Goal: Information Seeking & Learning: Learn about a topic

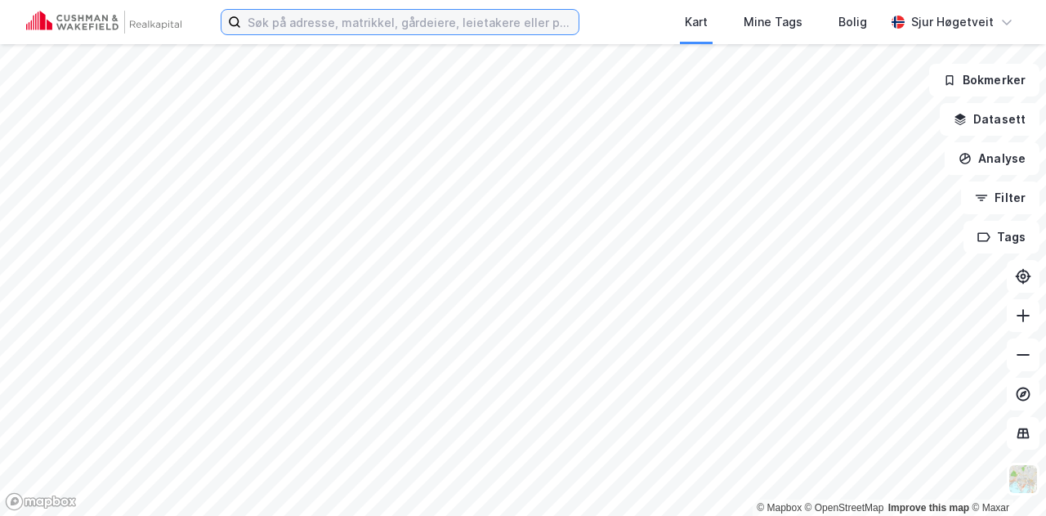
click at [438, 25] on input at bounding box center [409, 22] width 337 height 25
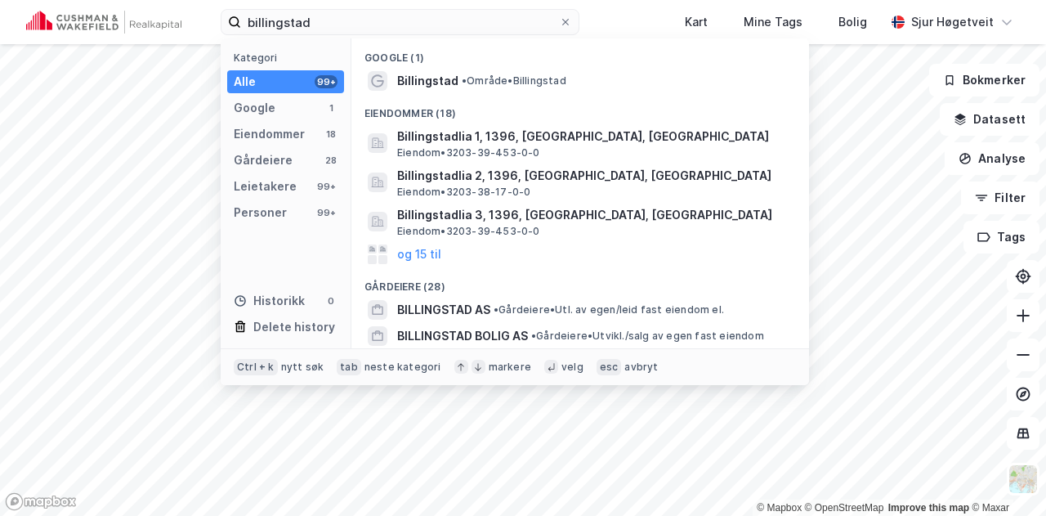
click at [480, 60] on div "Google (1)" at bounding box center [580, 52] width 458 height 29
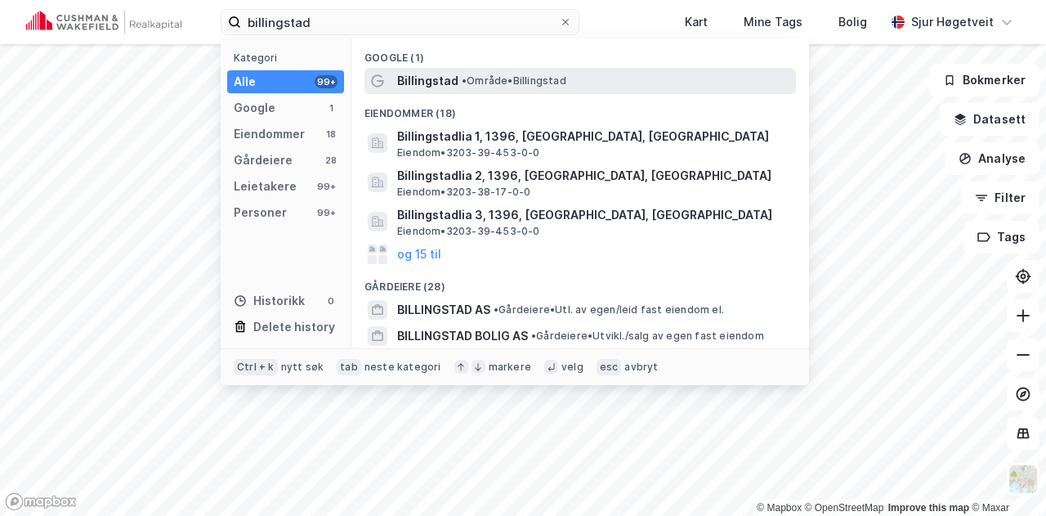
click at [477, 85] on span "• Område • [GEOGRAPHIC_DATA]" at bounding box center [514, 80] width 105 height 13
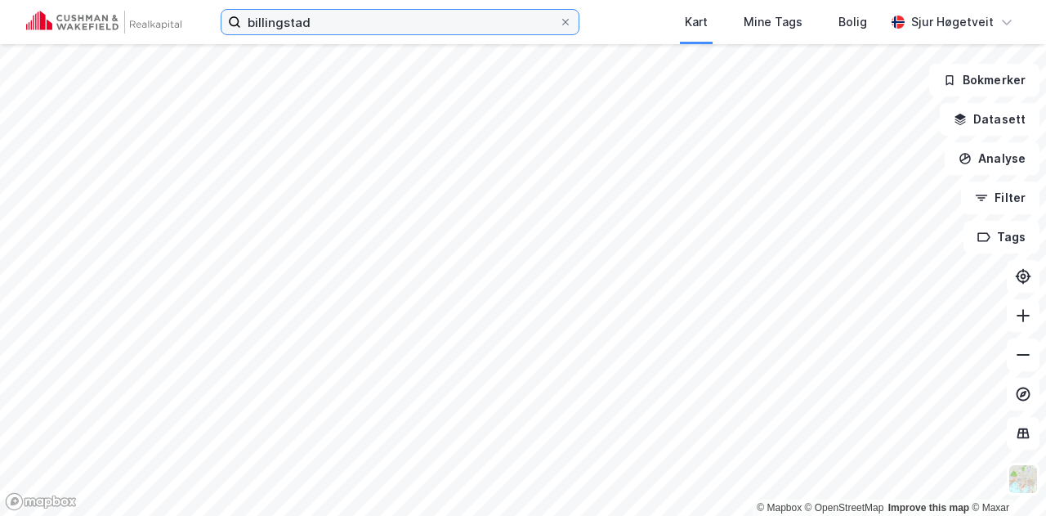
click at [362, 22] on input "billingstad" at bounding box center [400, 22] width 318 height 25
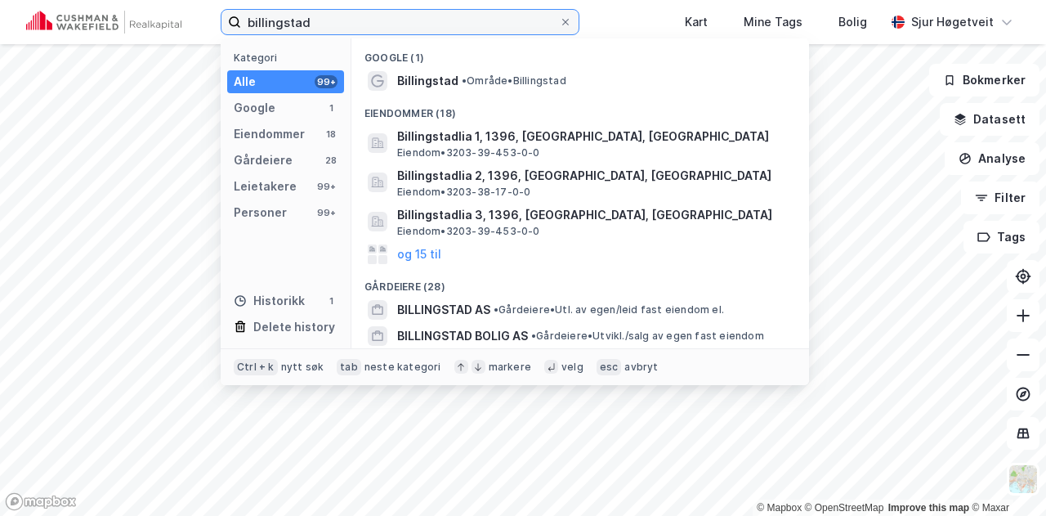
click at [362, 22] on input "billingstad" at bounding box center [400, 22] width 318 height 25
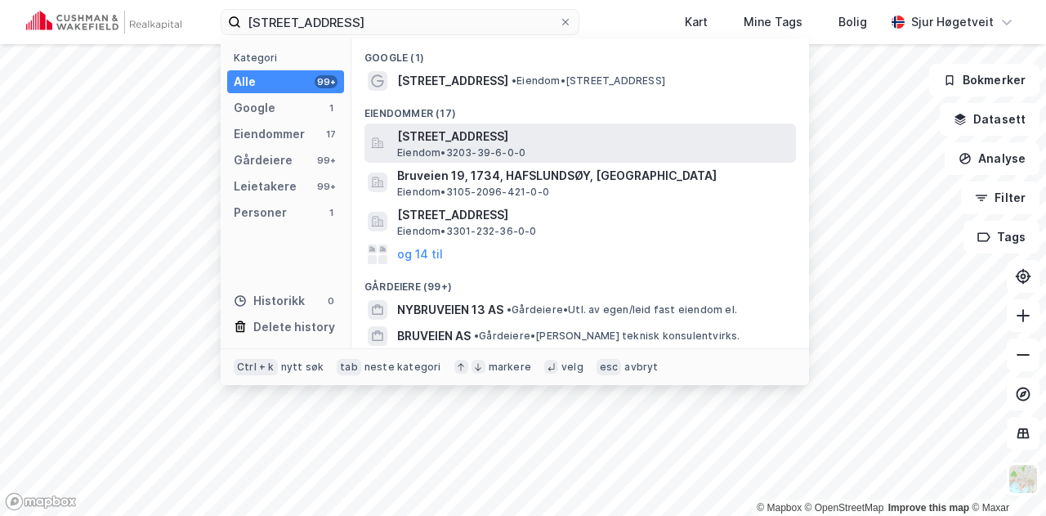
click at [534, 127] on span "[STREET_ADDRESS]" at bounding box center [593, 137] width 392 height 20
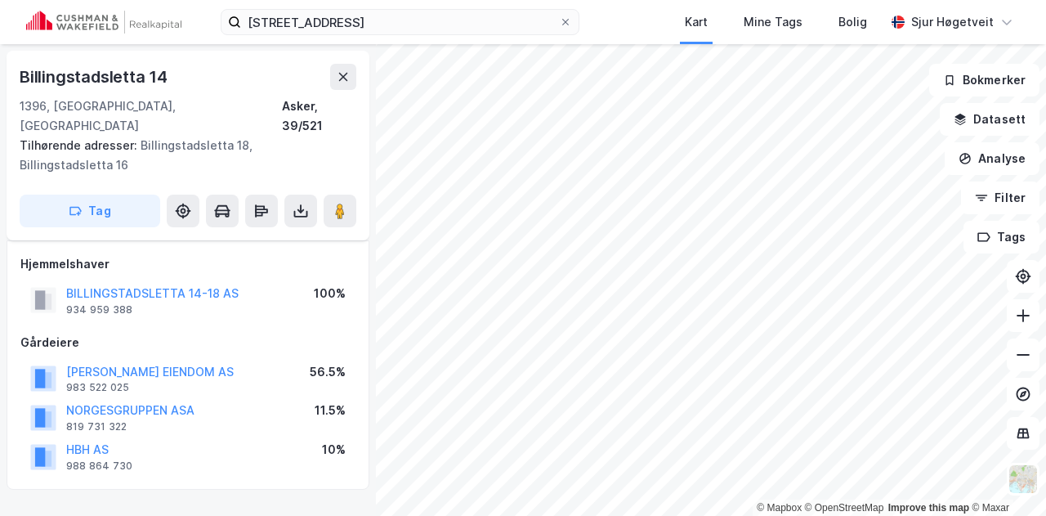
scroll to position [87, 0]
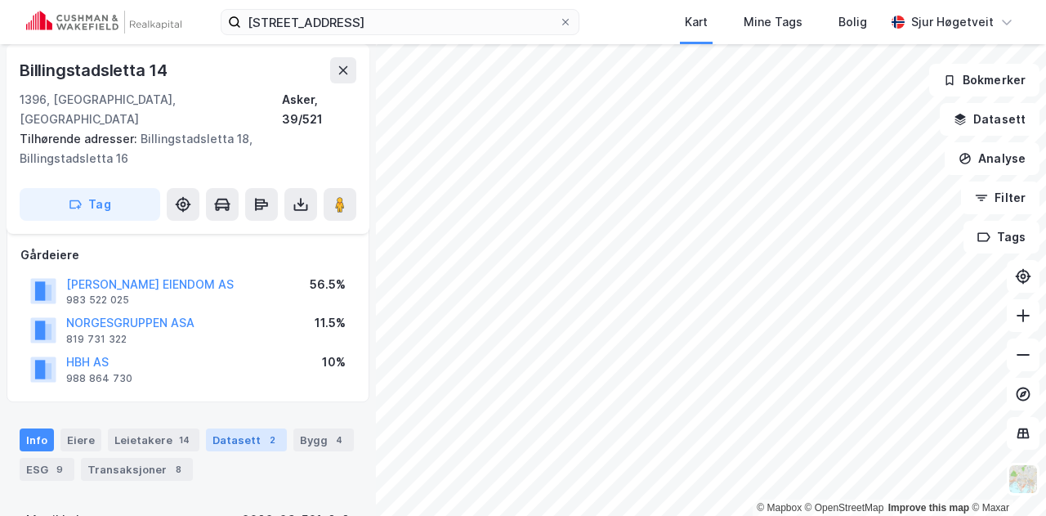
click at [237, 428] on div "Datasett 2" at bounding box center [246, 439] width 81 height 23
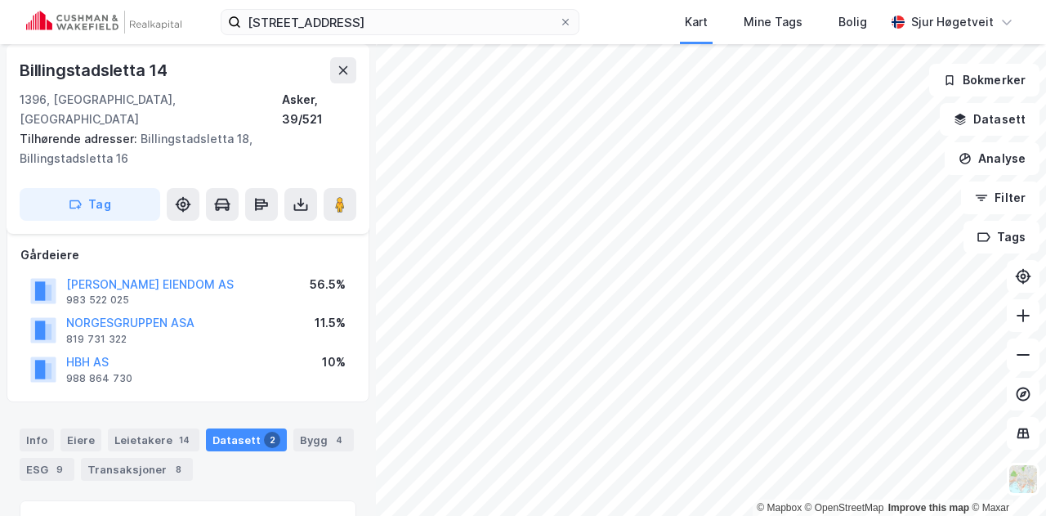
scroll to position [226, 0]
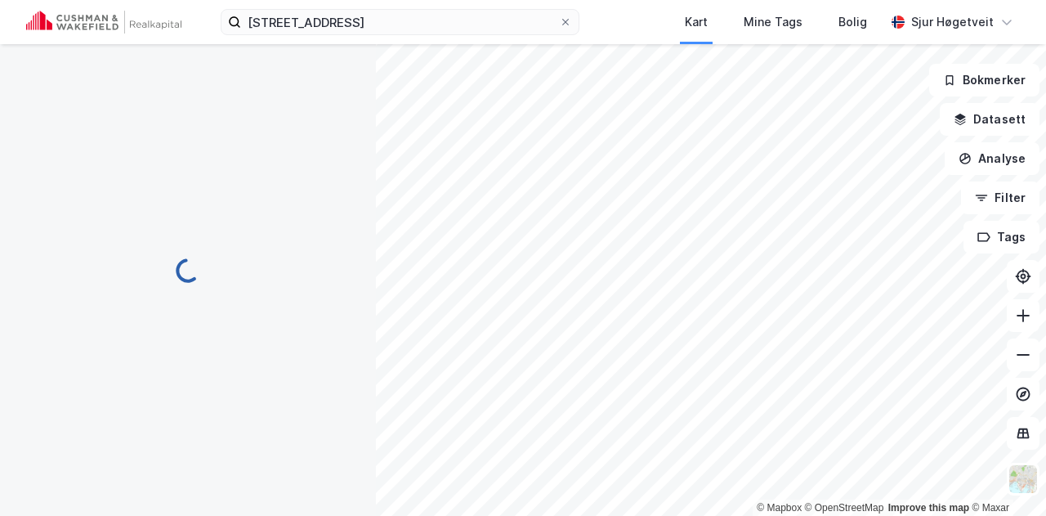
scroll to position [100, 0]
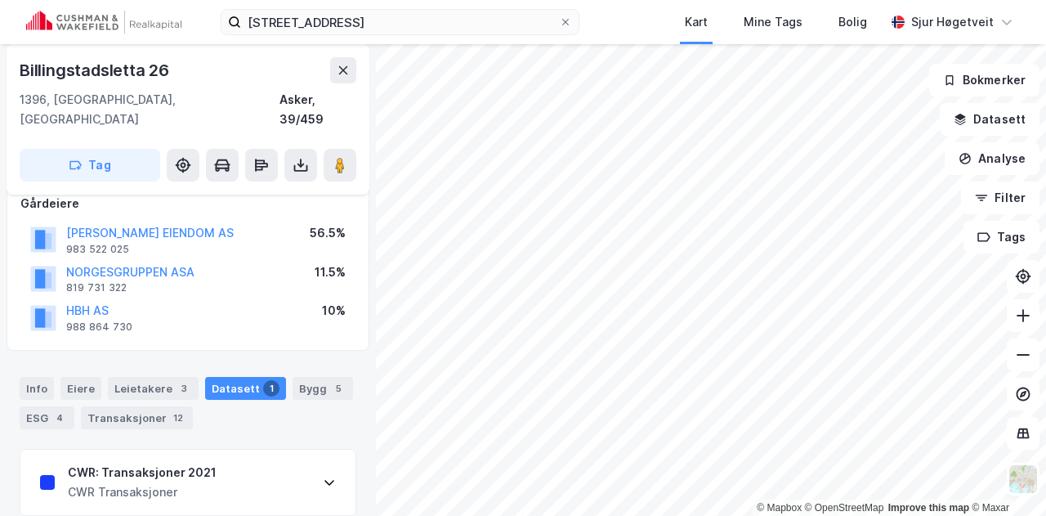
click at [288, 460] on div "CWR: Transaksjoner 2021 CWR Transaksjoner" at bounding box center [187, 481] width 335 height 65
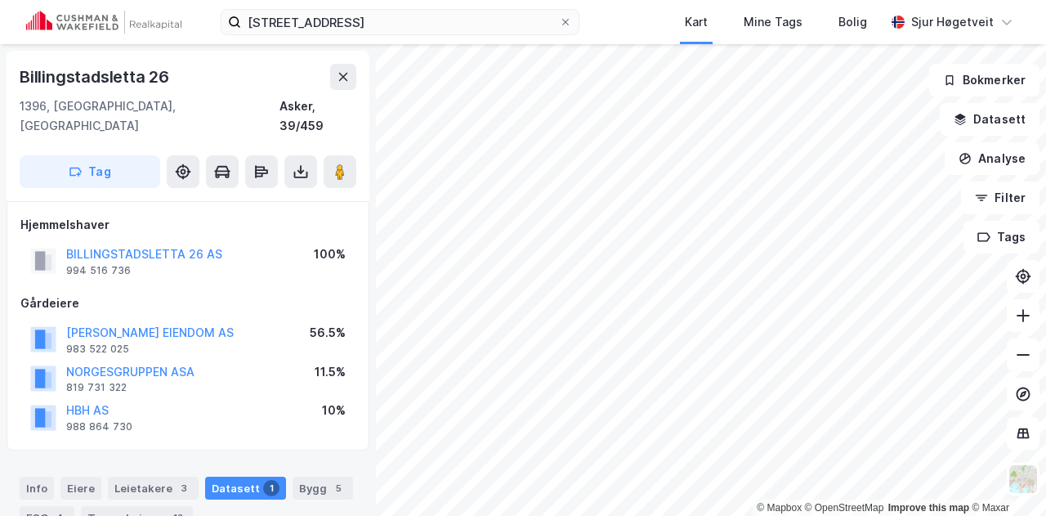
scroll to position [1, 0]
click at [34, 476] on div "Info" at bounding box center [37, 487] width 34 height 23
click at [340, 74] on icon at bounding box center [343, 75] width 13 height 13
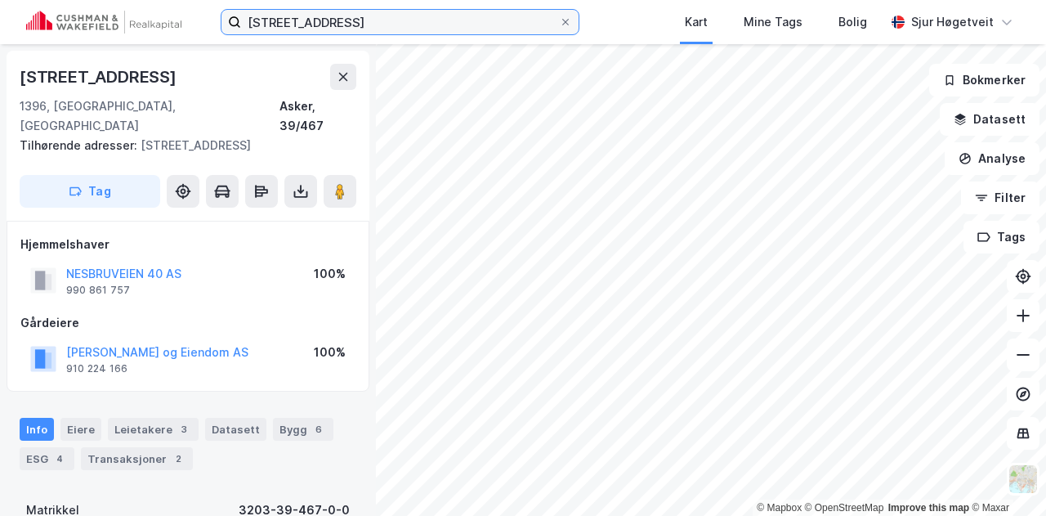
click at [333, 16] on input "[STREET_ADDRESS]" at bounding box center [400, 22] width 318 height 25
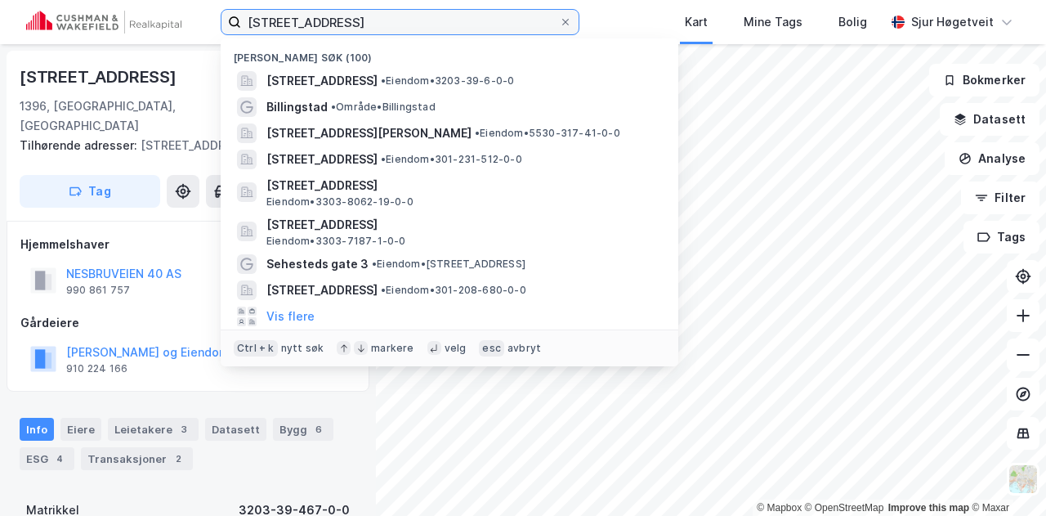
click at [333, 16] on input "[STREET_ADDRESS]" at bounding box center [400, 22] width 318 height 25
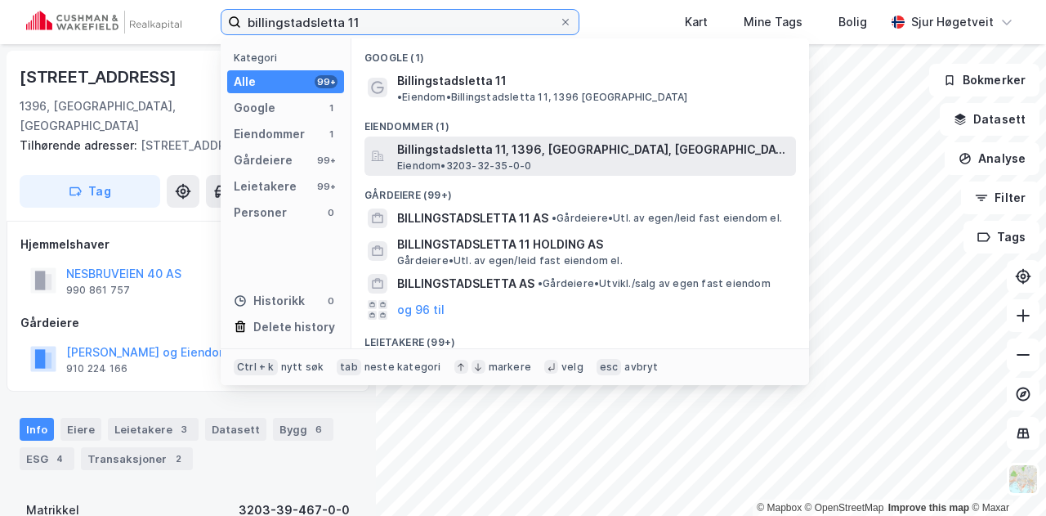
type input "billingstadsletta 11"
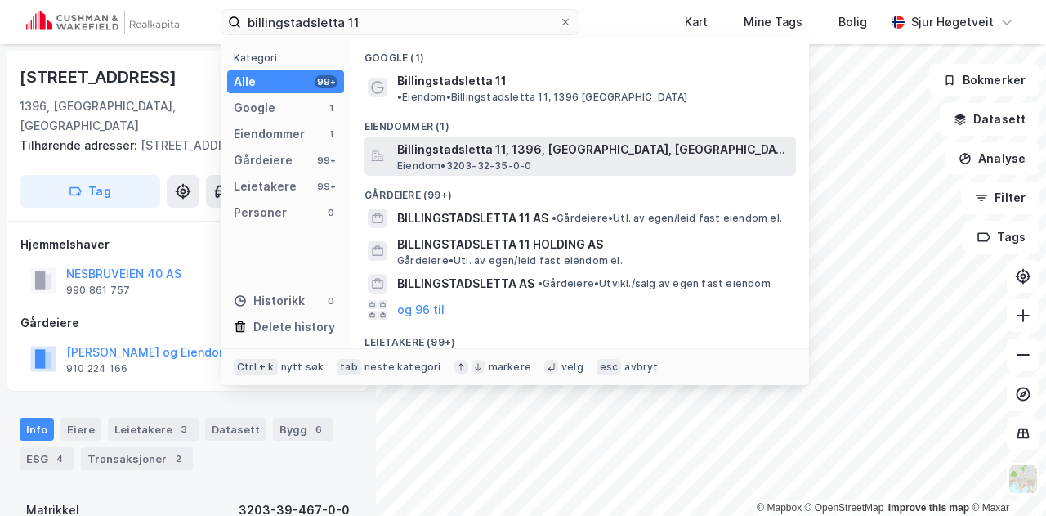
click at [495, 140] on span "Billingstadsletta 11, 1396, [GEOGRAPHIC_DATA], [GEOGRAPHIC_DATA]" at bounding box center [593, 150] width 392 height 20
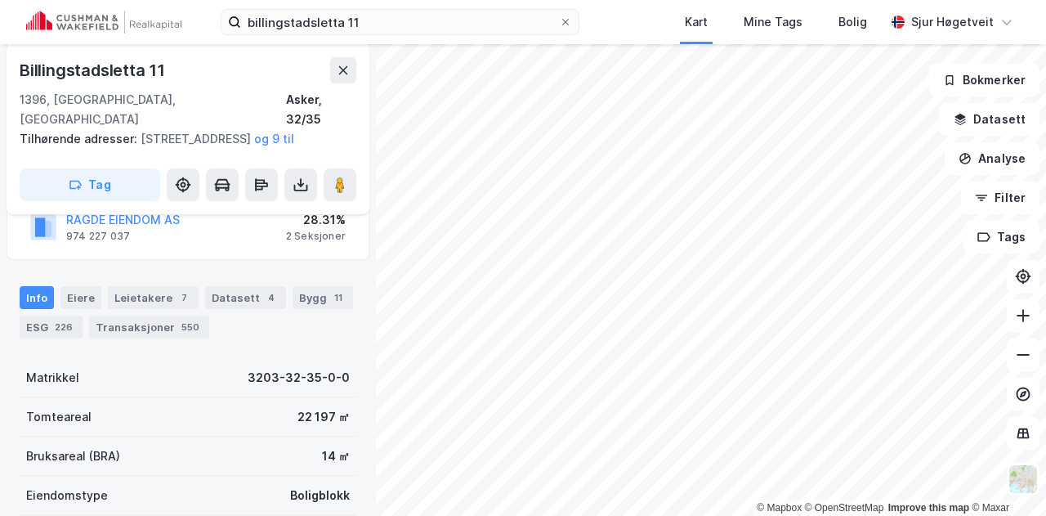
scroll to position [226, 0]
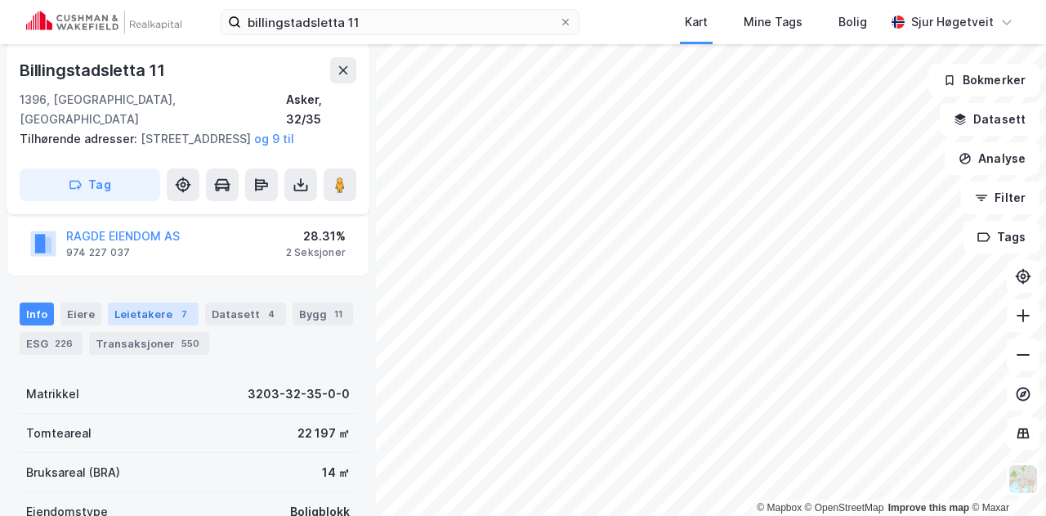
click at [162, 313] on div "Leietakere 7" at bounding box center [153, 313] width 91 height 23
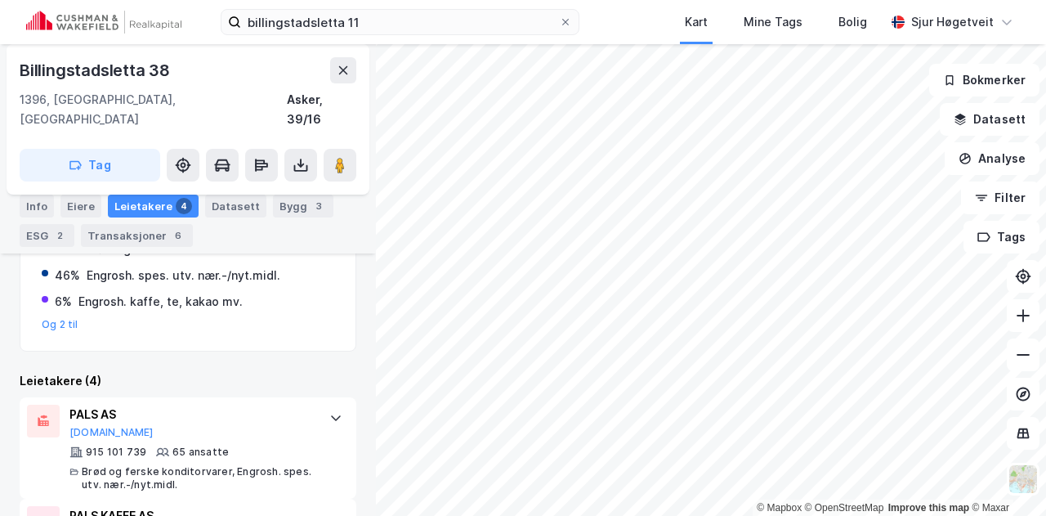
scroll to position [409, 0]
click at [394, 515] on html "billingstadsletta 11 Kart Mine Tags Bolig [PERSON_NAME] © Mapbox © OpenStreetMa…" at bounding box center [523, 258] width 1046 height 516
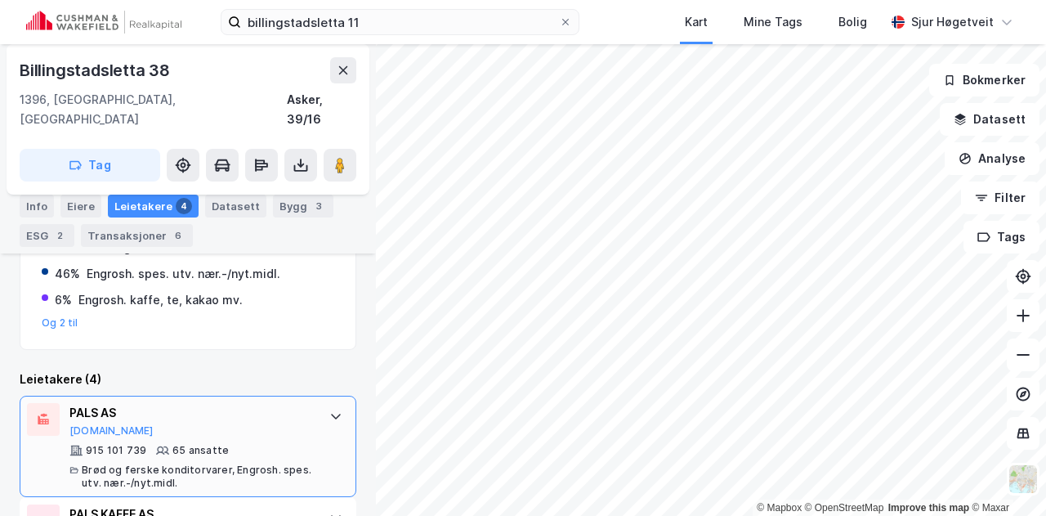
click at [311, 409] on div "© Mapbox © OpenStreetMap Improve this map © [PERSON_NAME] 38 1396, [GEOGRAPHIC_…" at bounding box center [523, 279] width 1046 height 471
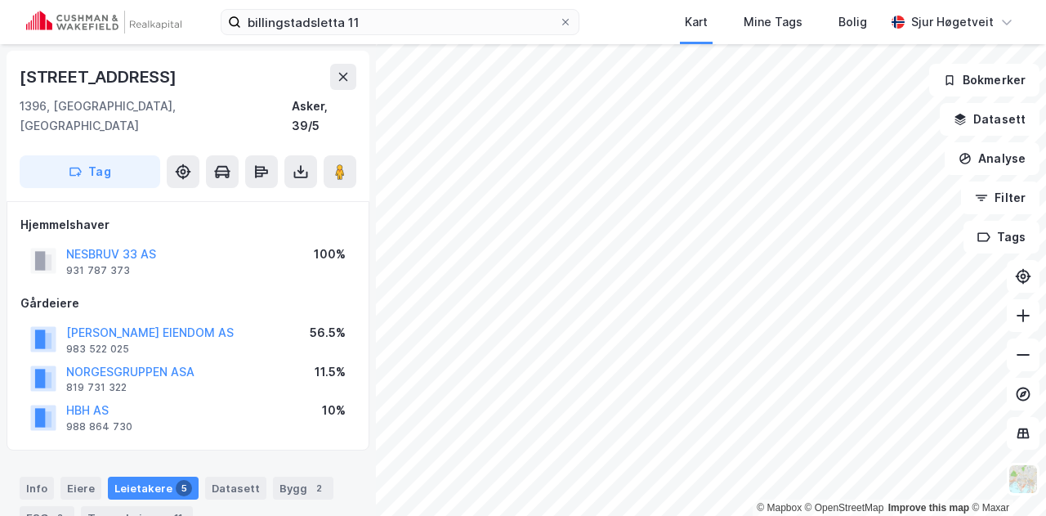
click at [56, 476] on div "Info [PERSON_NAME] 5 Datasett Bygg 2 ESG 2 Transaksjoner 11" at bounding box center [188, 502] width 337 height 52
click at [38, 476] on div "Info" at bounding box center [37, 487] width 34 height 23
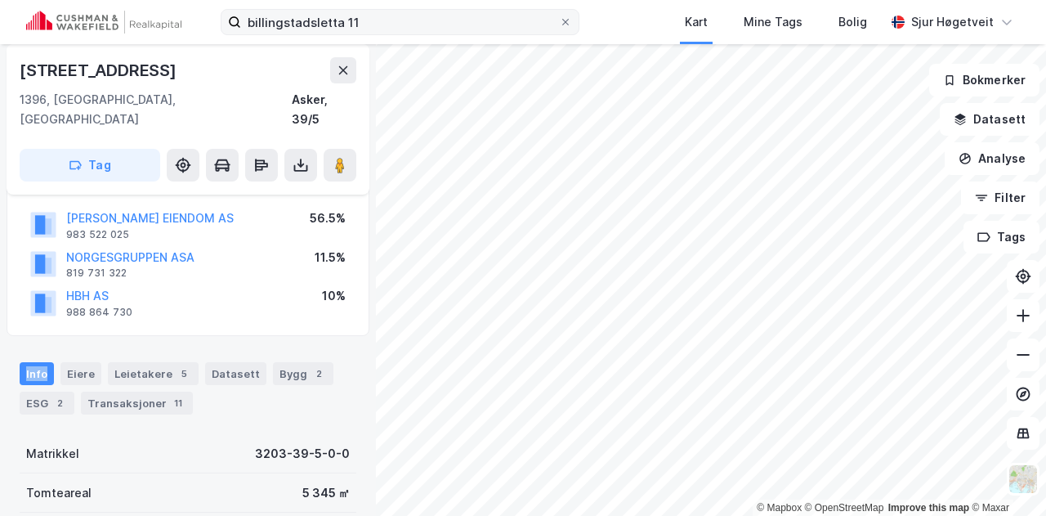
scroll to position [114, 0]
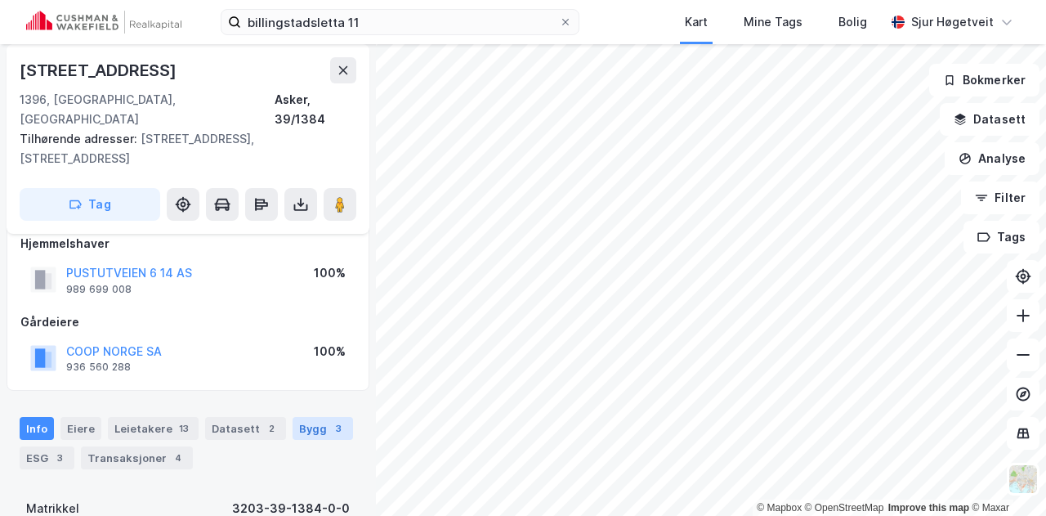
scroll to position [18, 0]
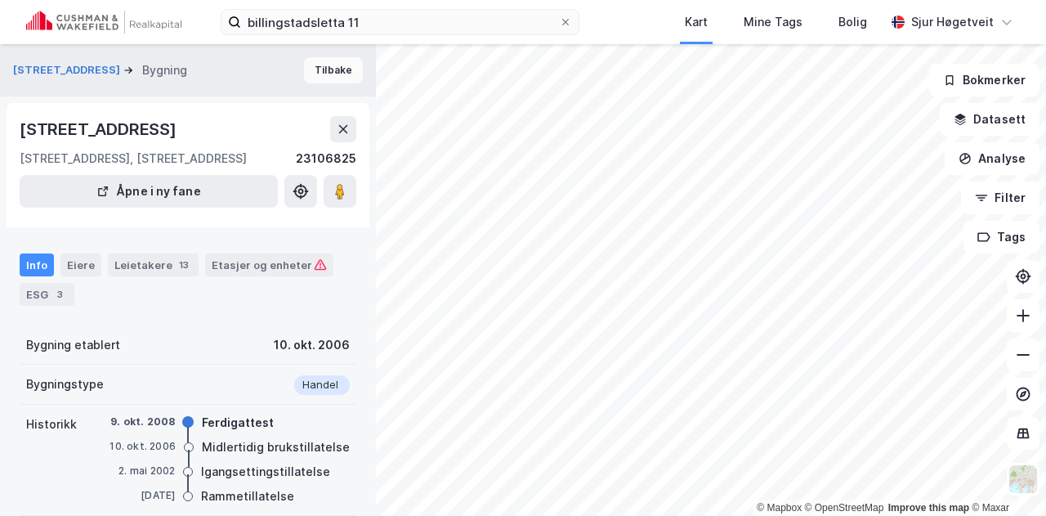
click at [321, 70] on button "Tilbake" at bounding box center [333, 70] width 59 height 26
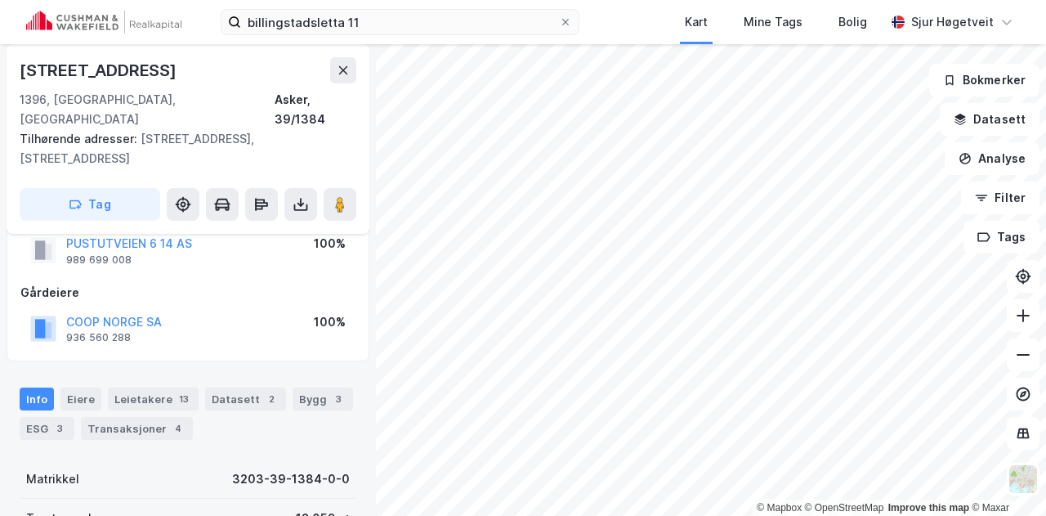
scroll to position [49, 0]
click at [259, 395] on div "Info [PERSON_NAME] 13 Datasett 2 Bygg 3 ESG 3 Transaksjoner 4" at bounding box center [188, 414] width 337 height 52
click at [263, 391] on div "2" at bounding box center [271, 399] width 16 height 16
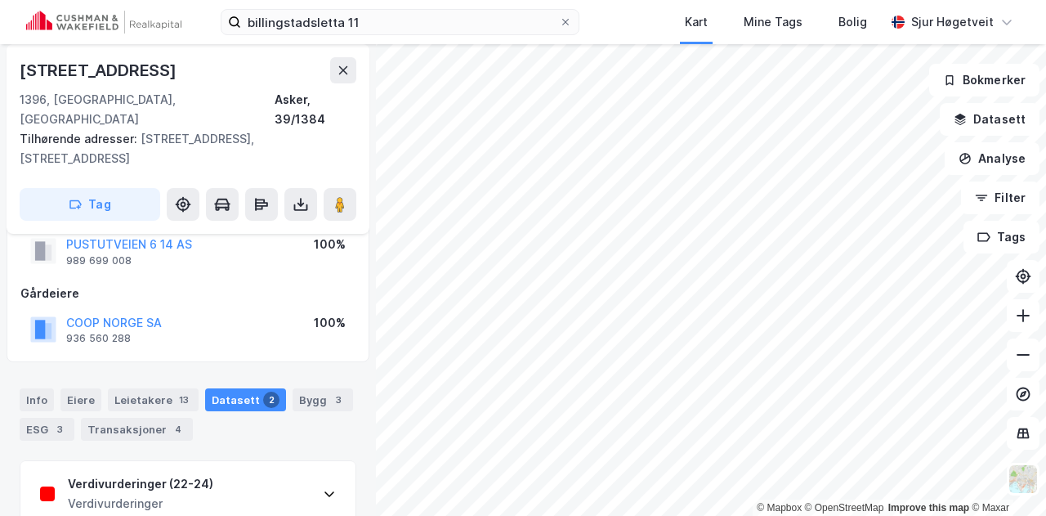
scroll to position [147, 0]
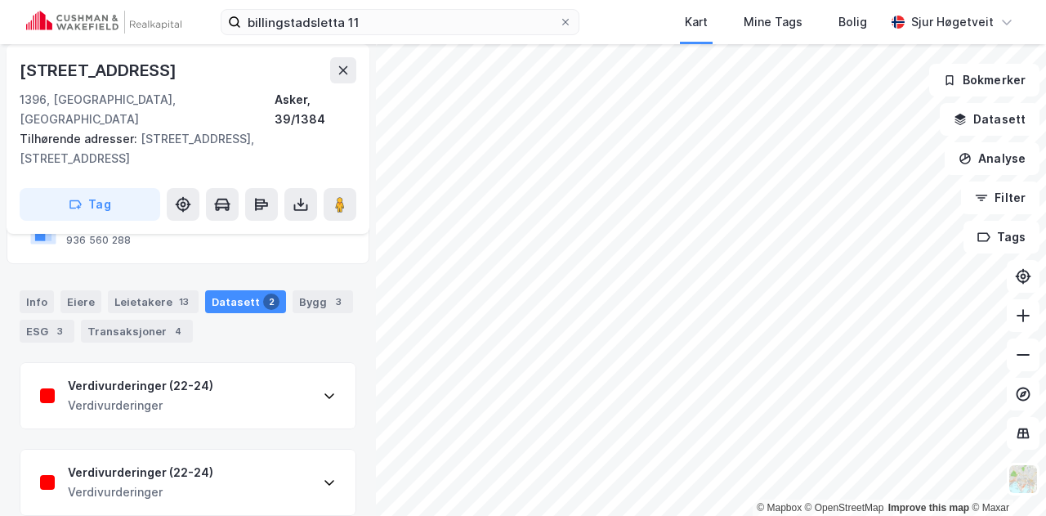
click at [255, 380] on div "Verdivurderinger (22-24) Verdivurderinger" at bounding box center [187, 395] width 335 height 65
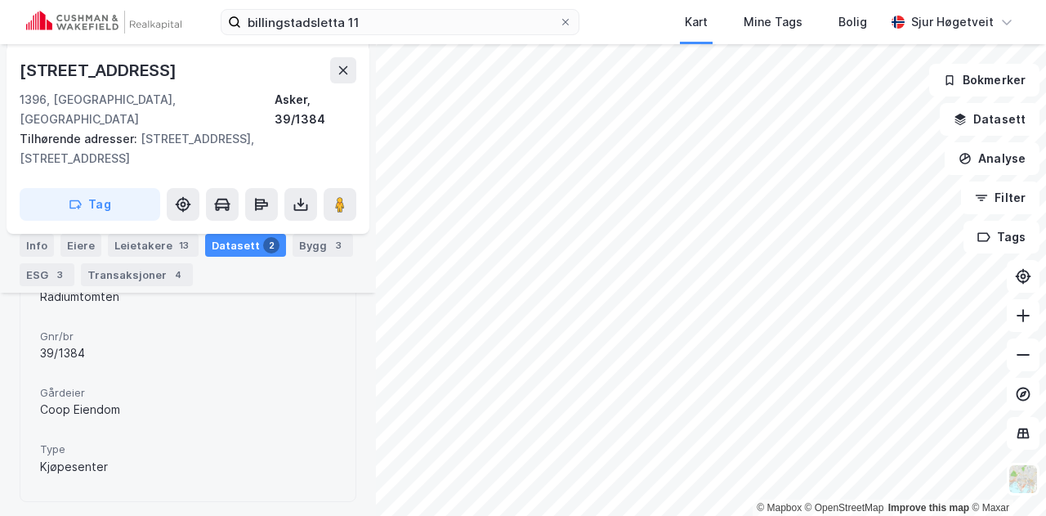
scroll to position [332, 0]
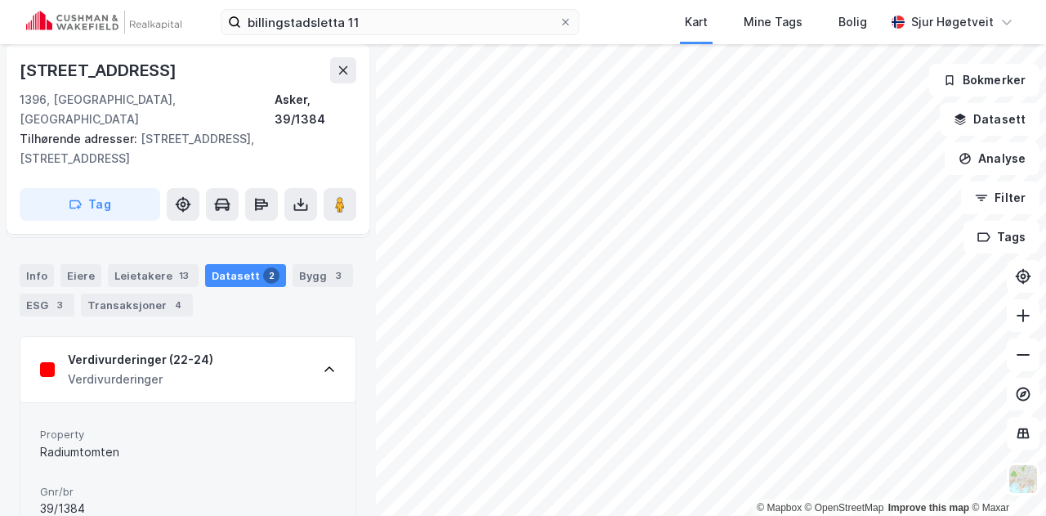
click at [255, 380] on div "Verdivurderinger (22-24) Verdivurderinger" at bounding box center [187, 369] width 335 height 65
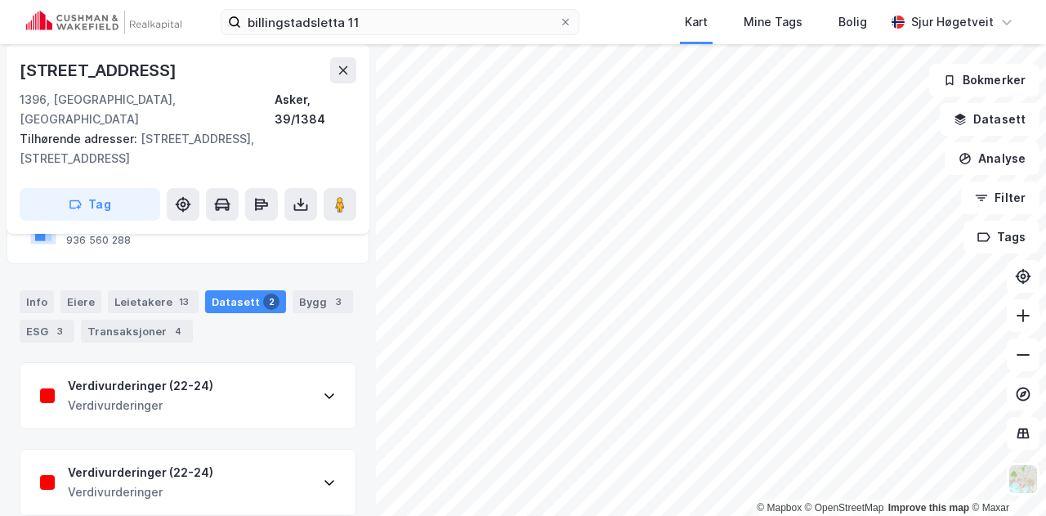
scroll to position [0, 0]
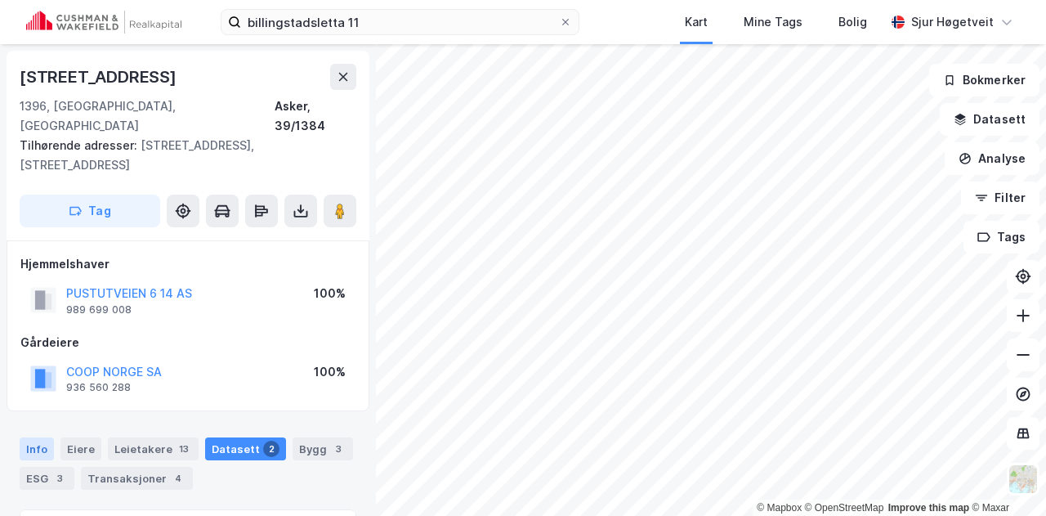
click at [47, 437] on div "Info" at bounding box center [37, 448] width 34 height 23
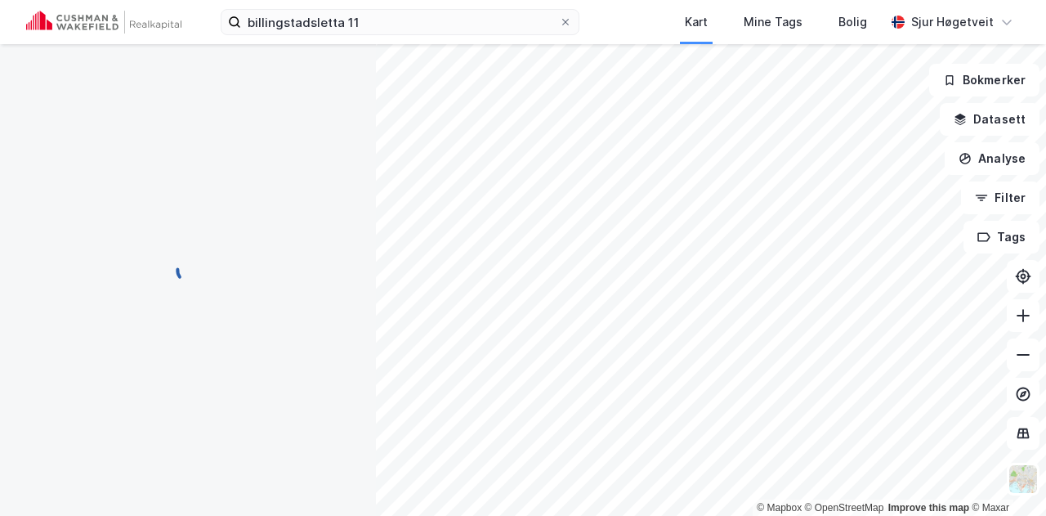
scroll to position [3, 0]
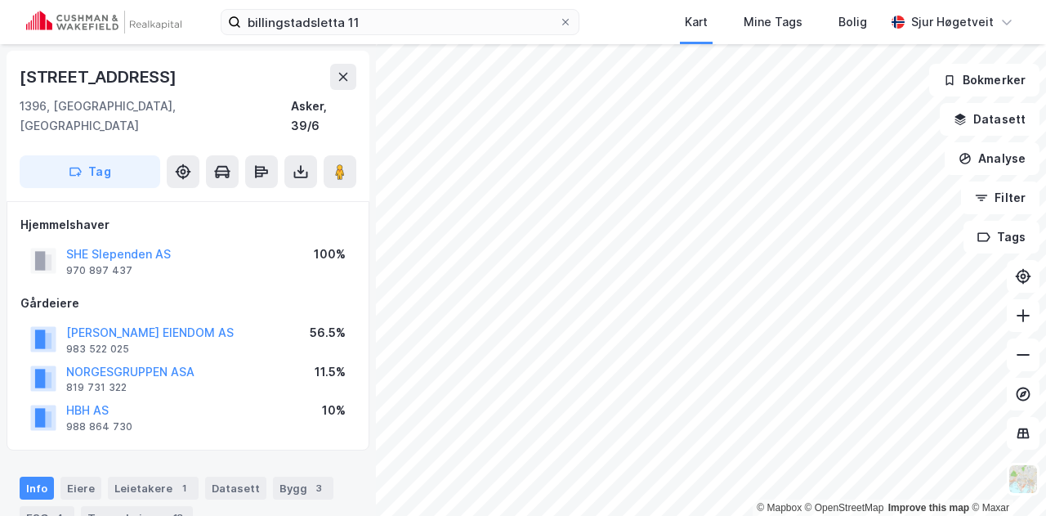
scroll to position [3, 0]
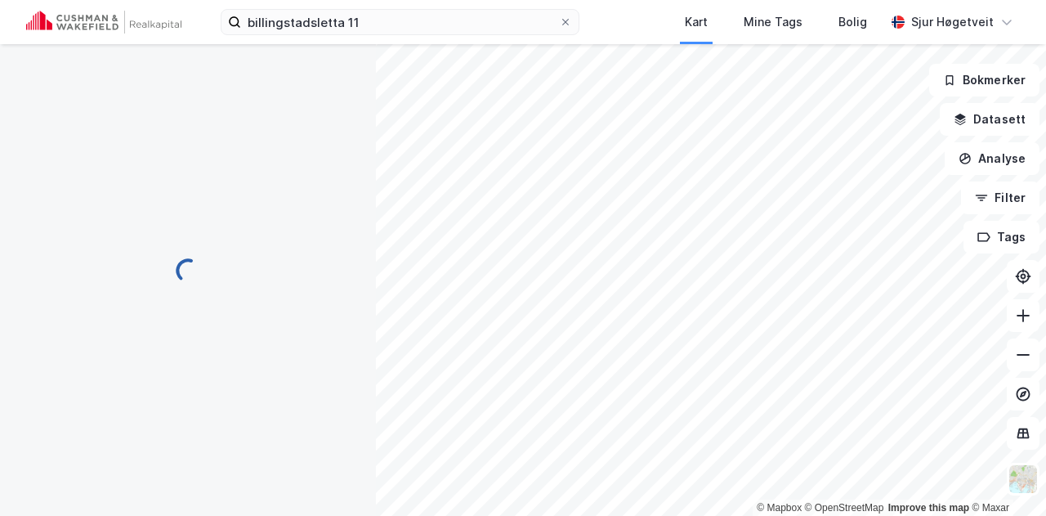
scroll to position [3, 0]
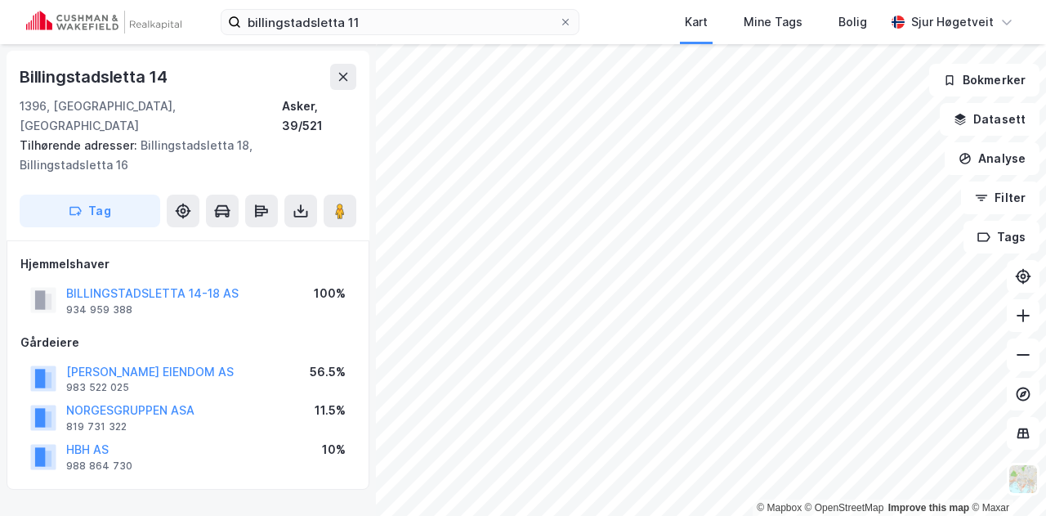
scroll to position [3, 0]
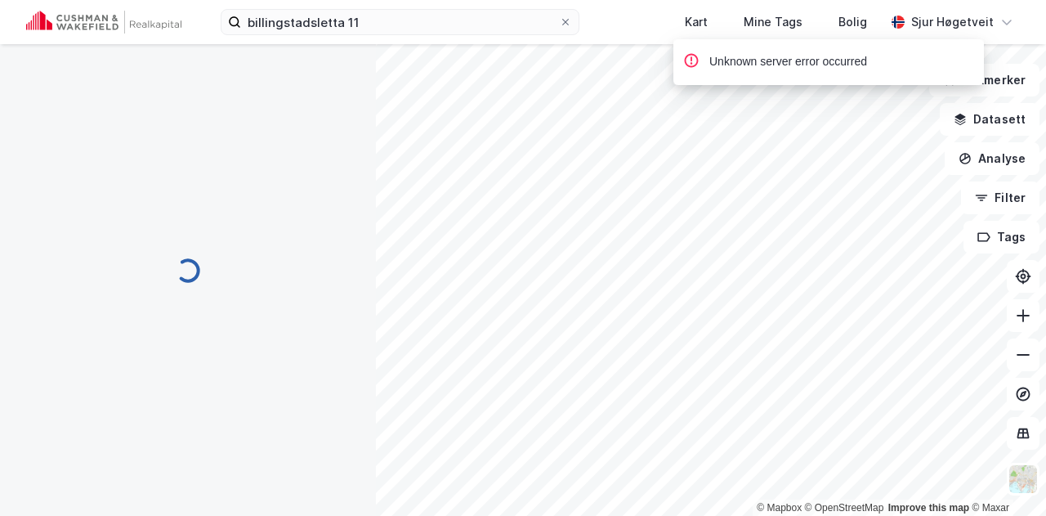
scroll to position [3, 0]
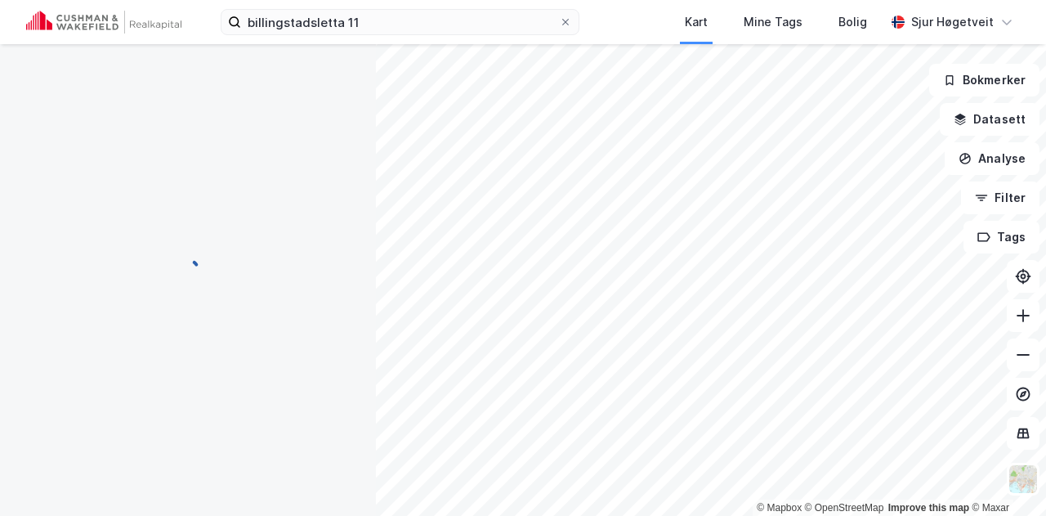
scroll to position [3, 0]
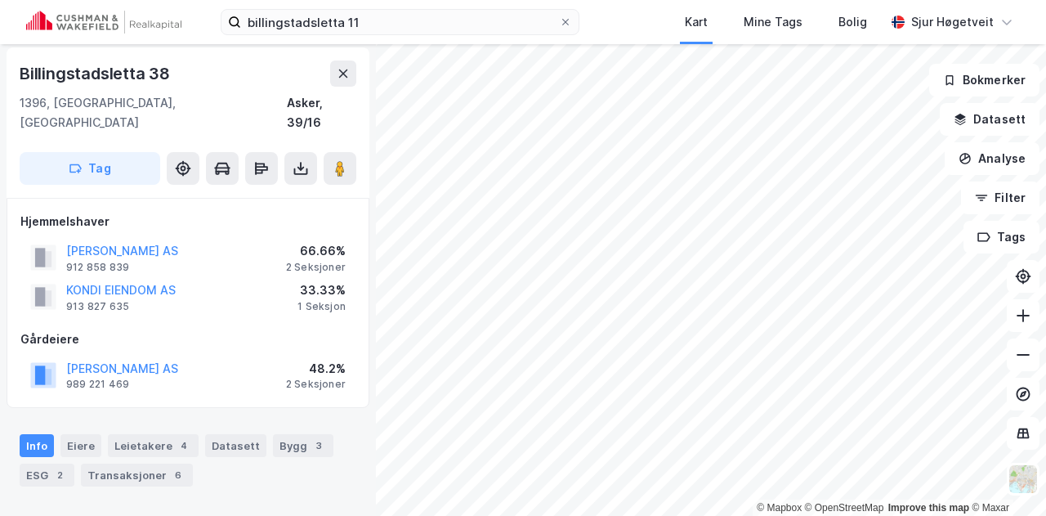
click at [268, 515] on html "billingstadsletta 11 Kart Mine Tags Bolig [PERSON_NAME] © Mapbox © OpenStreetMa…" at bounding box center [523, 258] width 1046 height 516
click at [273, 515] on html "billingstadsletta 11 Kart Mine Tags Bolig [PERSON_NAME] © Mapbox © OpenStreetMa…" at bounding box center [523, 258] width 1046 height 516
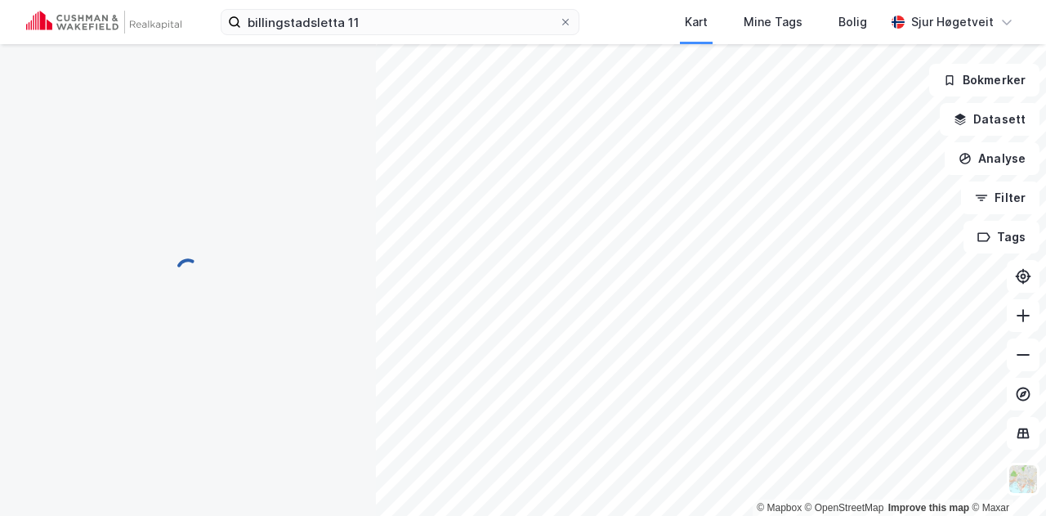
scroll to position [3, 0]
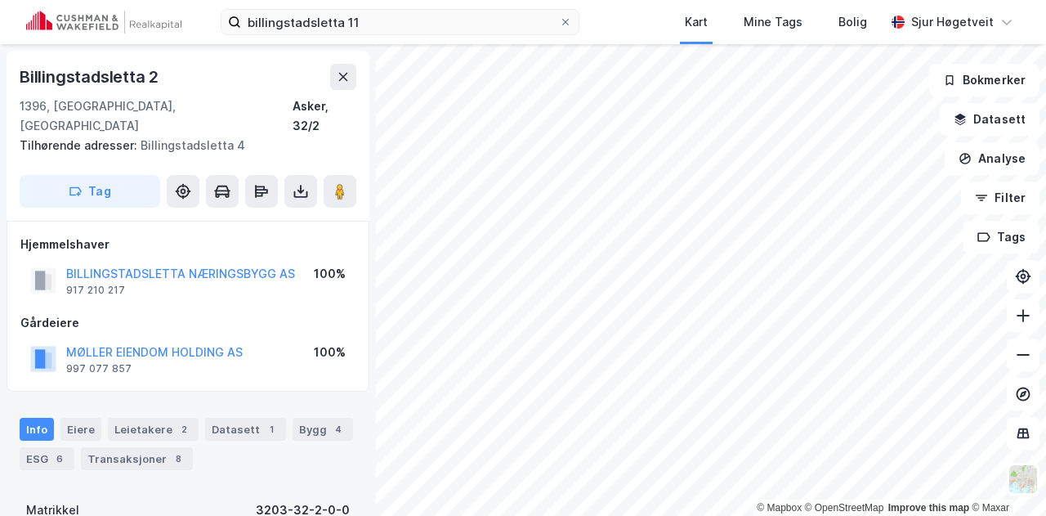
scroll to position [3, 0]
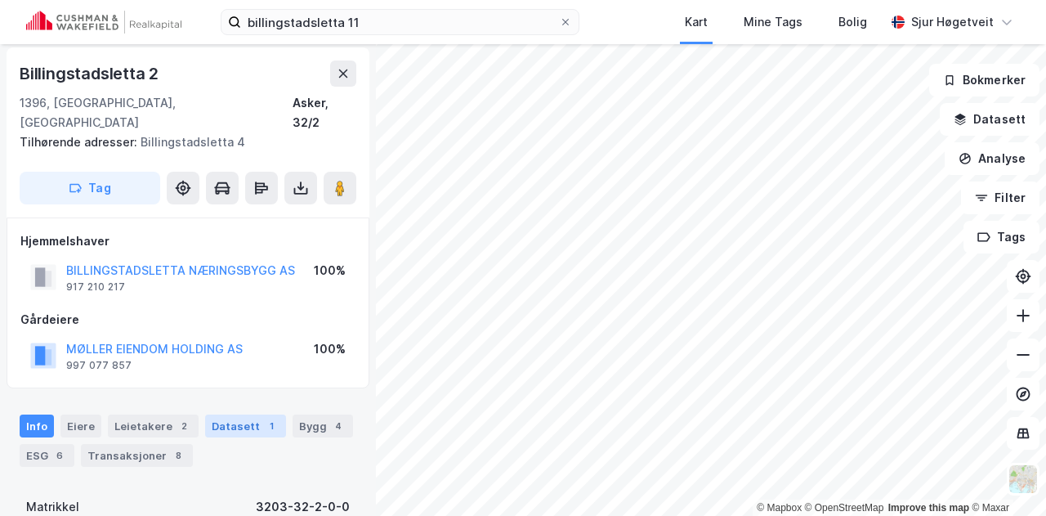
click at [243, 415] on div "Info Eiere Leietakere 2 Datasett 1 Bygg 4 ESG 6 Transaksjoner 8" at bounding box center [188, 440] width 337 height 52
click at [243, 415] on div "Datasett 1" at bounding box center [245, 425] width 81 height 23
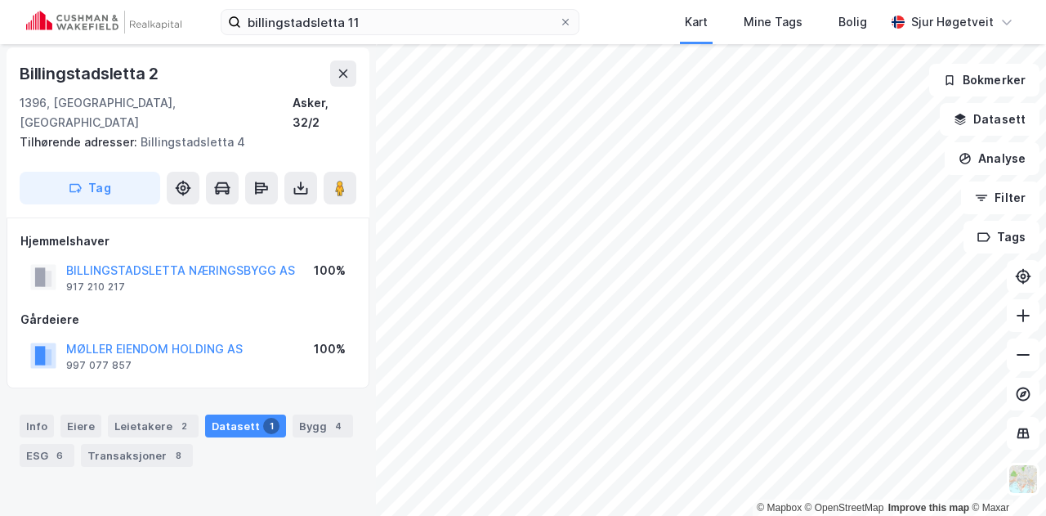
scroll to position [41, 0]
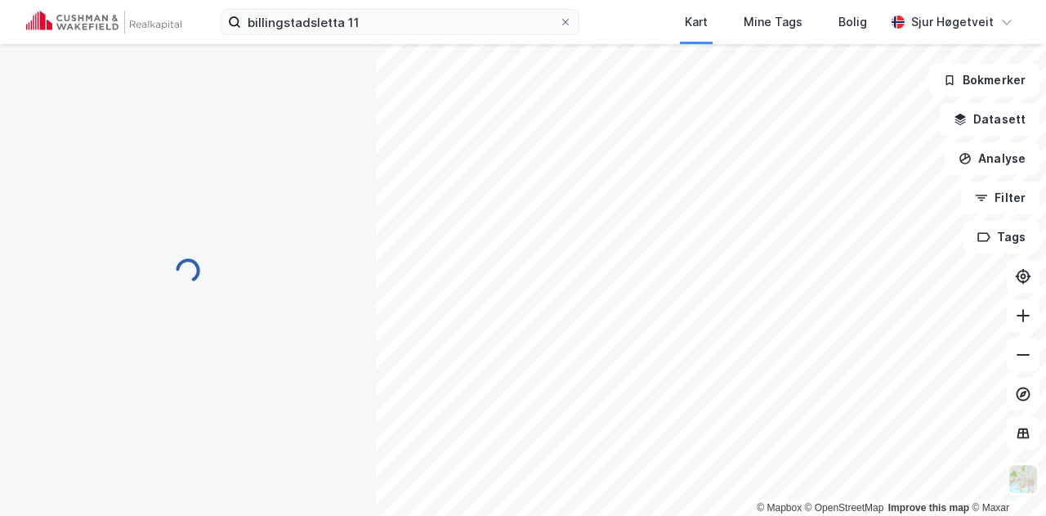
scroll to position [2, 0]
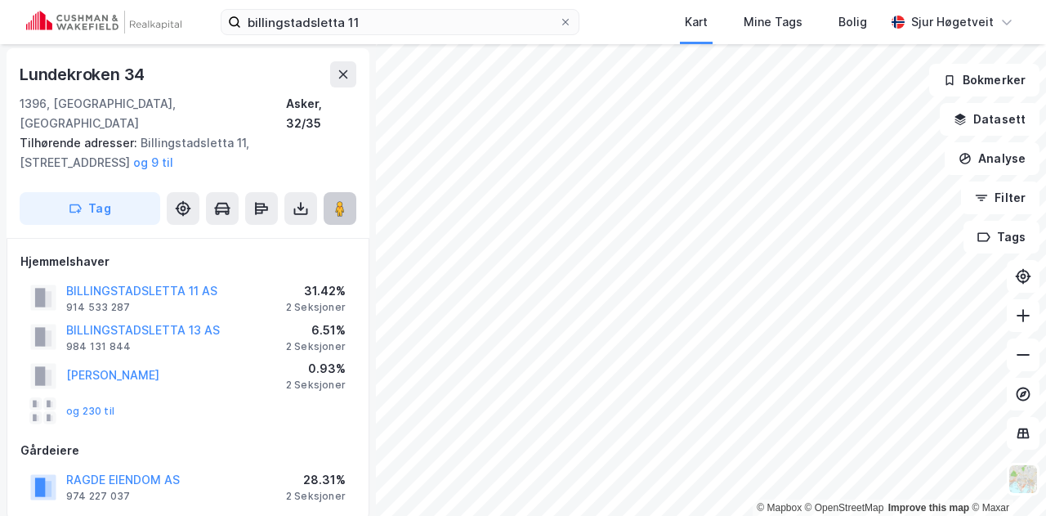
click at [343, 200] on image at bounding box center [340, 208] width 10 height 16
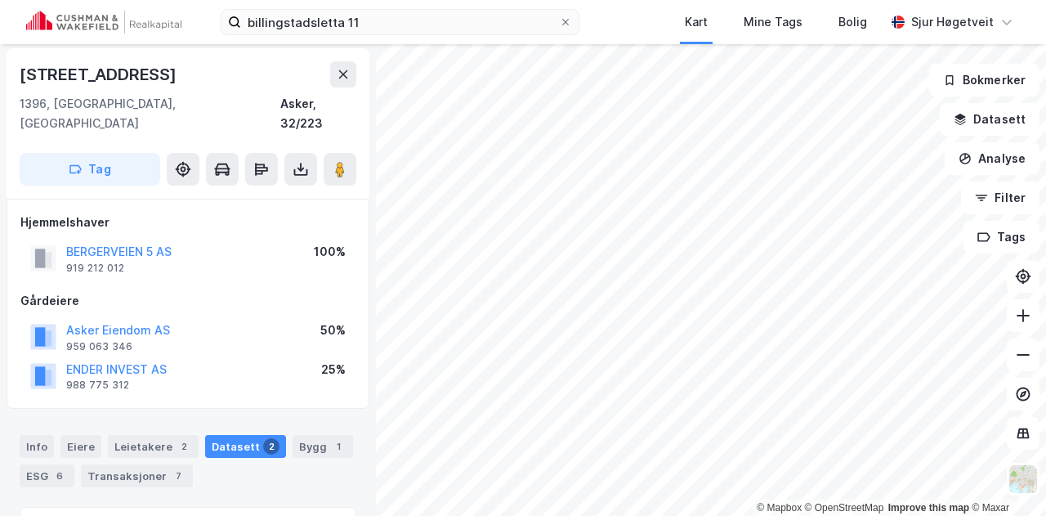
scroll to position [147, 0]
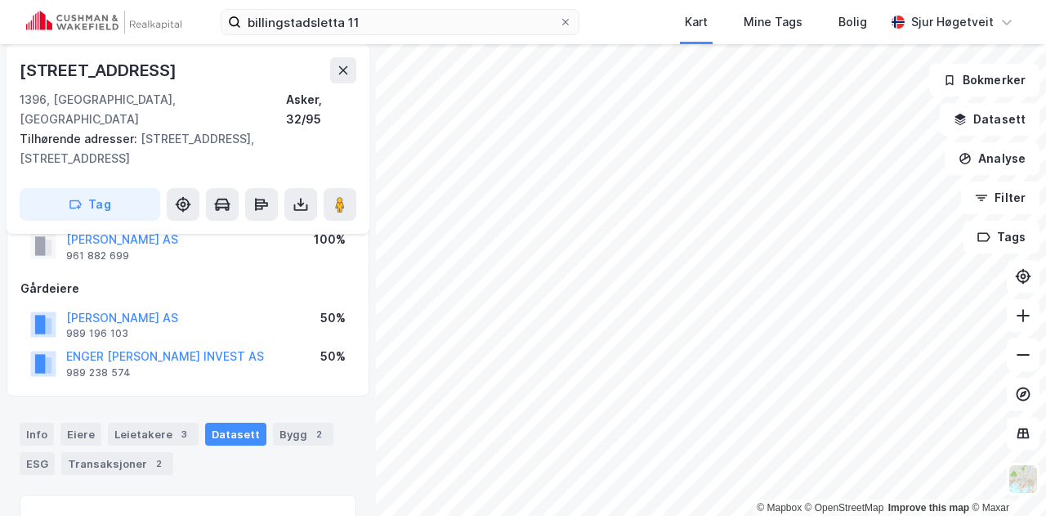
scroll to position [52, 0]
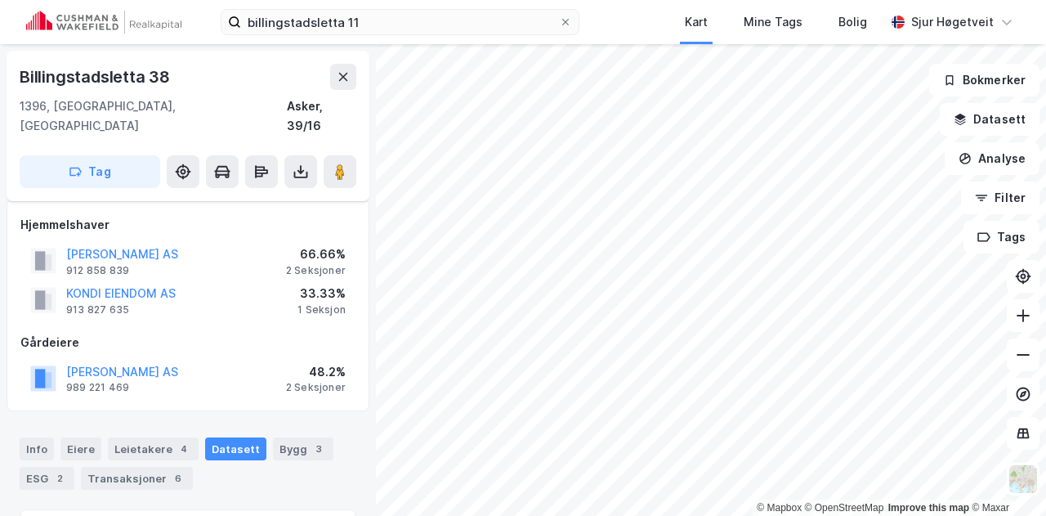
scroll to position [52, 0]
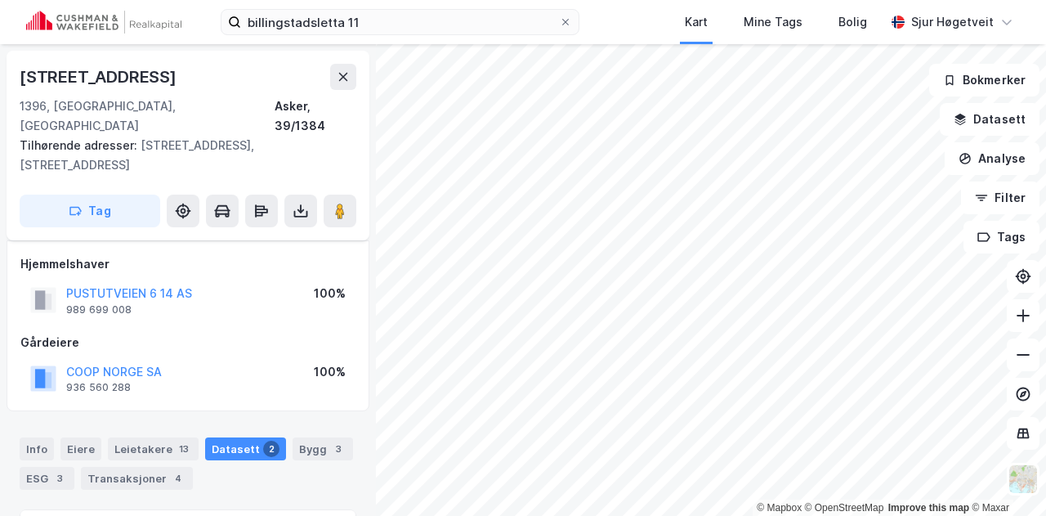
scroll to position [52, 0]
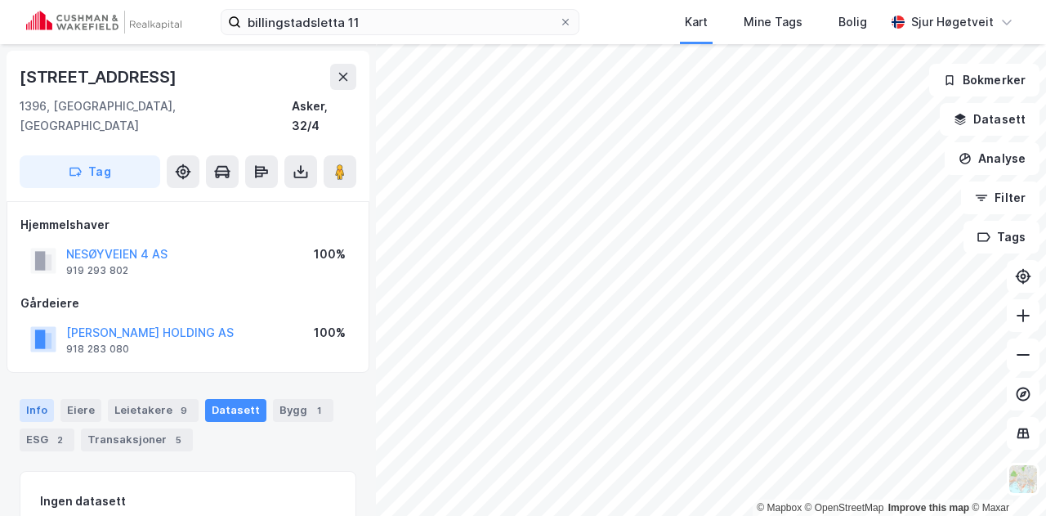
click at [28, 399] on div "Info" at bounding box center [37, 410] width 34 height 23
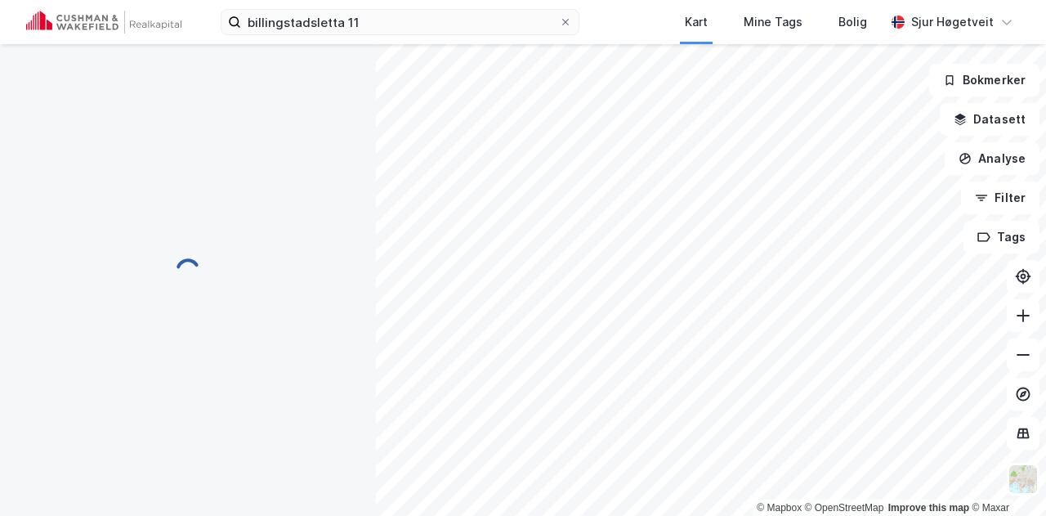
scroll to position [58, 0]
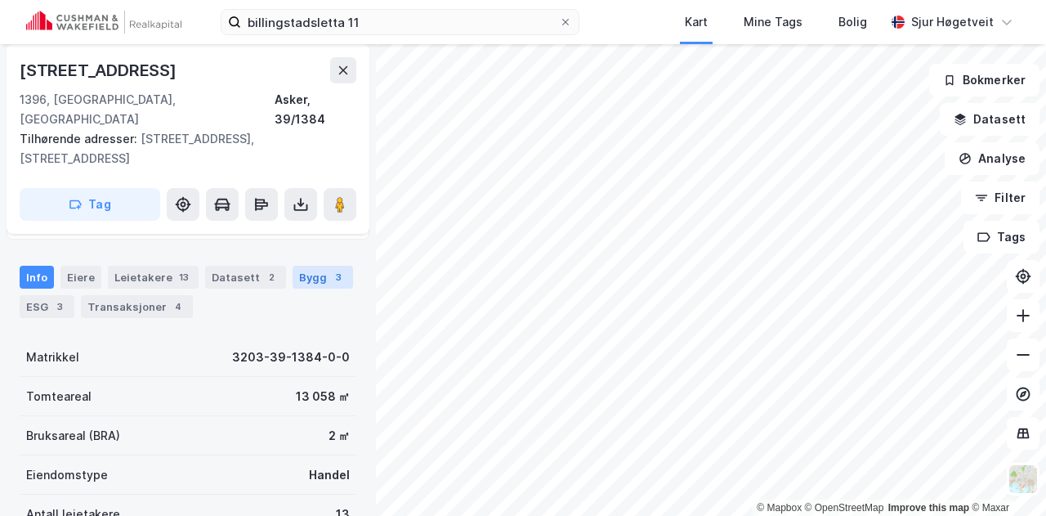
scroll to position [171, 0]
